Goal: Check status

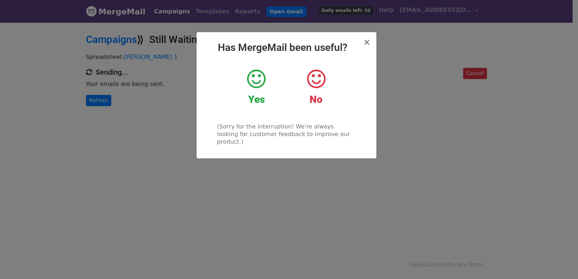
click at [102, 98] on div "× Has MergeMail been useful? Yes No (Sorry for the interruption! We're always l…" at bounding box center [289, 151] width 578 height 258
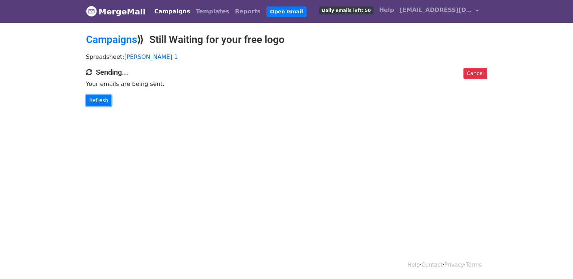
click at [102, 98] on link "Refresh" at bounding box center [99, 100] width 26 height 11
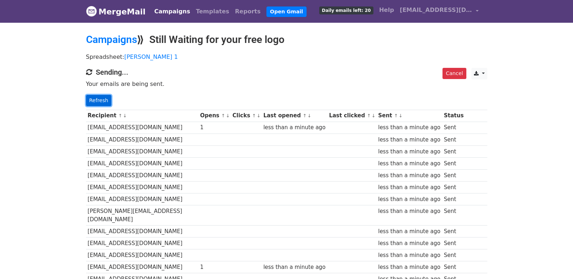
click at [90, 100] on link "Refresh" at bounding box center [99, 100] width 26 height 11
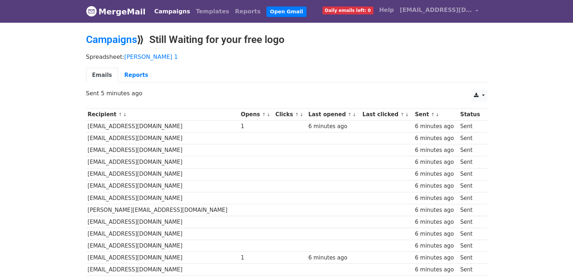
scroll to position [503, 0]
